Goal: Use online tool/utility: Use online tool/utility

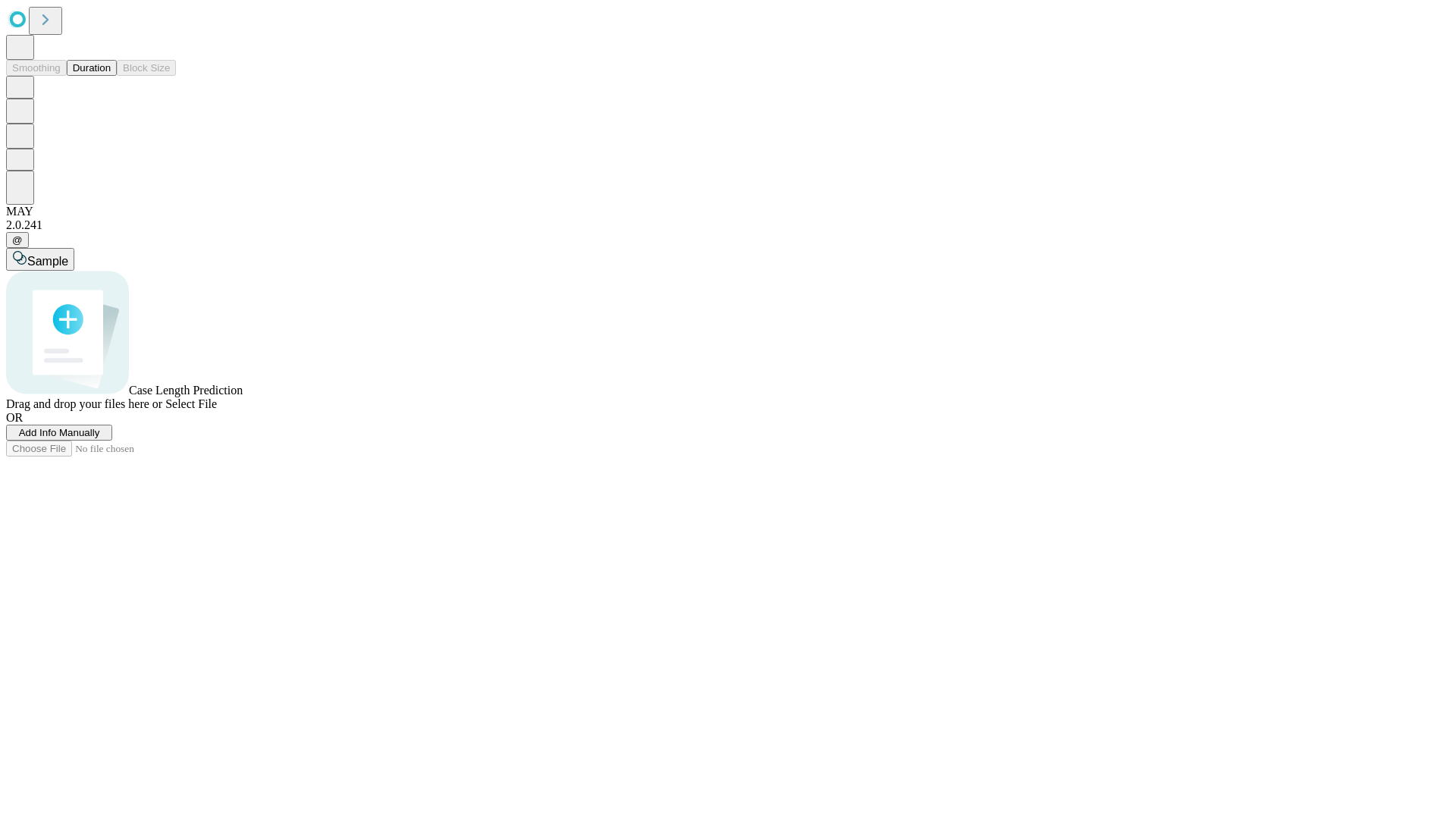
click at [111, 76] on button "Duration" at bounding box center [92, 67] width 50 height 16
click at [68, 254] on span "Sample" at bounding box center [47, 261] width 41 height 13
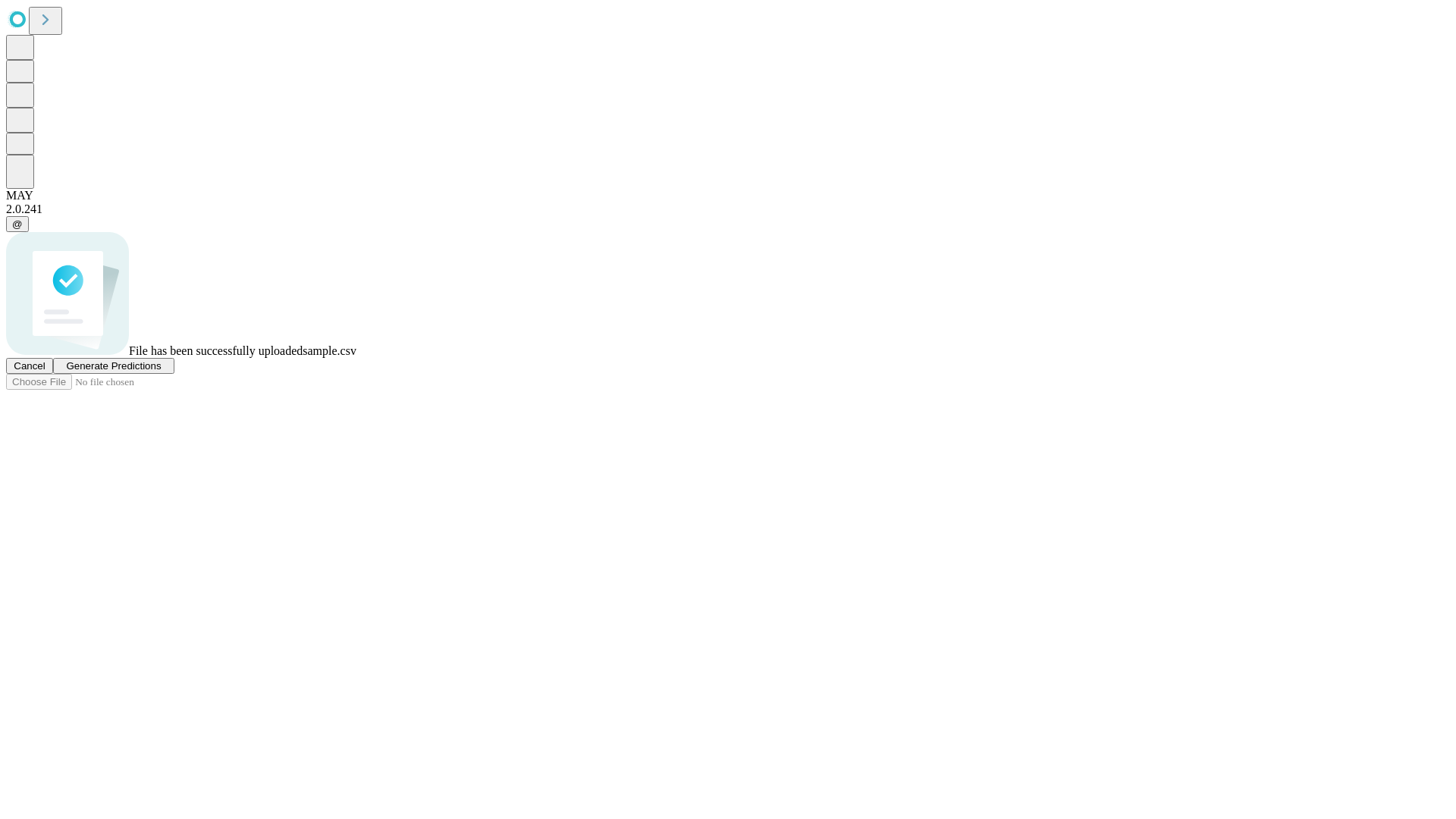
click at [161, 372] on span "Generate Predictions" at bounding box center [113, 366] width 95 height 11
